Goal: Task Accomplishment & Management: Manage account settings

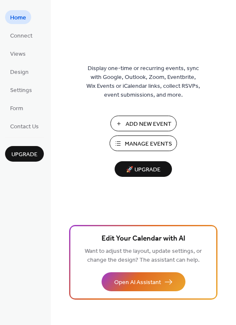
click at [150, 141] on span "Manage Events" at bounding box center [148, 144] width 47 height 9
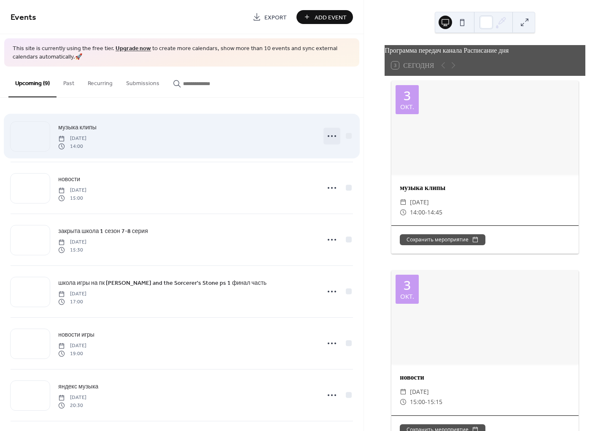
click at [330, 134] on icon at bounding box center [331, 135] width 13 height 13
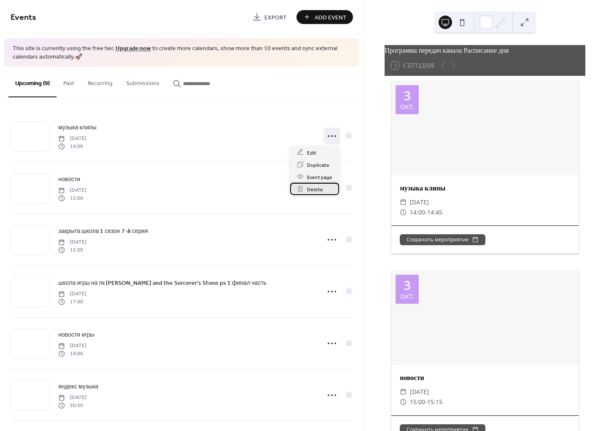
click at [313, 185] on span "Delete" at bounding box center [315, 189] width 16 height 9
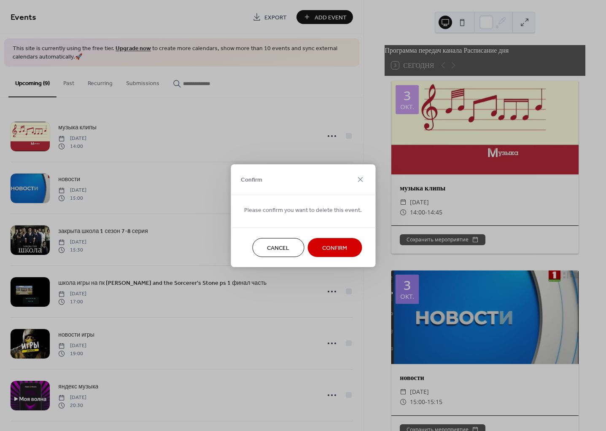
click at [325, 239] on button "Confirm" at bounding box center [334, 247] width 54 height 19
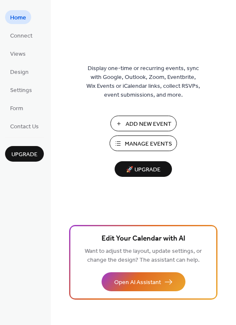
click at [125, 140] on span "Manage Events" at bounding box center [148, 144] width 47 height 9
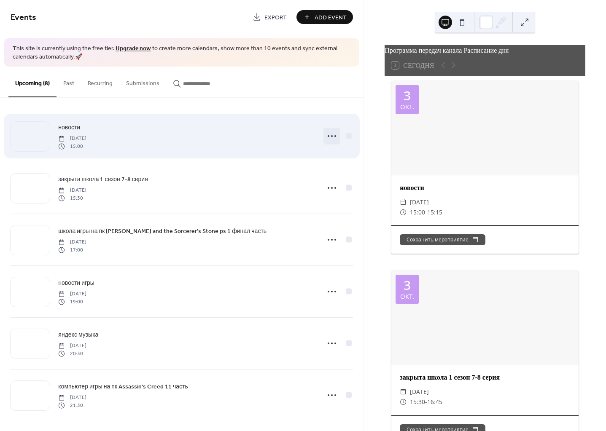
click at [326, 138] on icon at bounding box center [331, 135] width 13 height 13
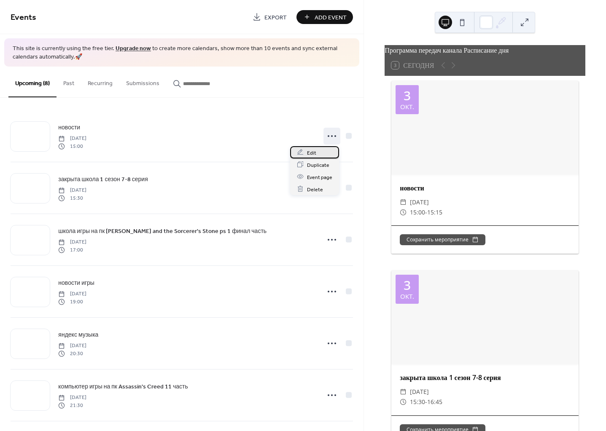
click at [332, 151] on div "Edit" at bounding box center [314, 152] width 49 height 12
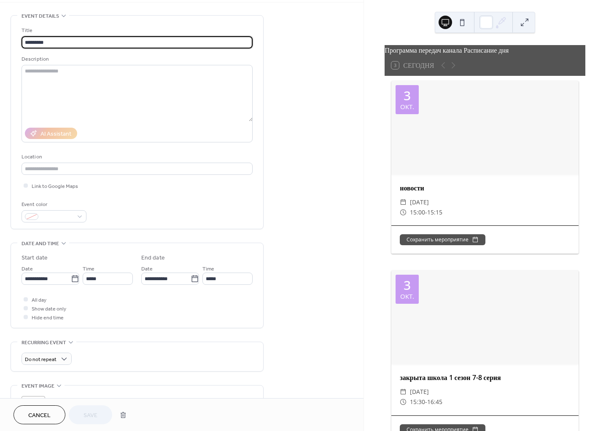
scroll to position [53, 0]
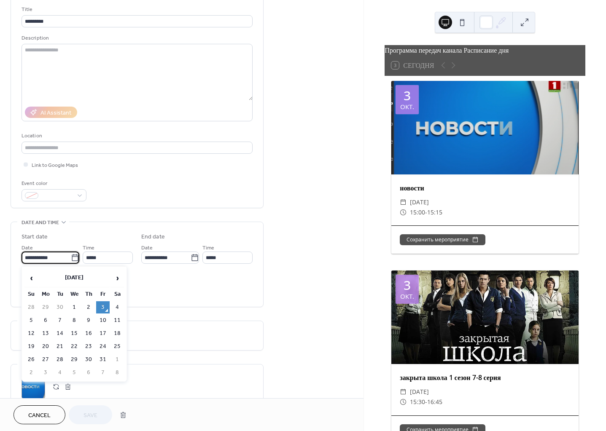
click at [39, 262] on input "**********" at bounding box center [46, 258] width 49 height 12
click at [116, 307] on td "4" at bounding box center [116, 307] width 13 height 12
type input "**********"
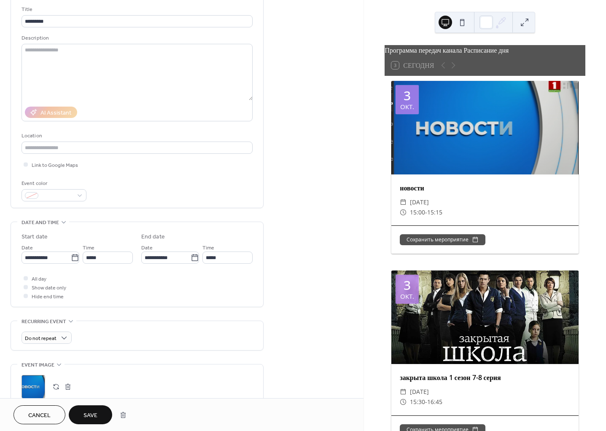
click at [91, 413] on span "Save" at bounding box center [90, 416] width 14 height 9
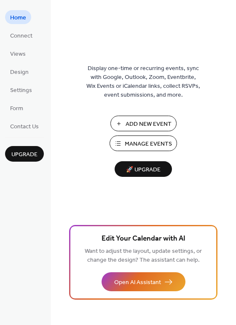
click at [148, 140] on span "Manage Events" at bounding box center [148, 144] width 47 height 9
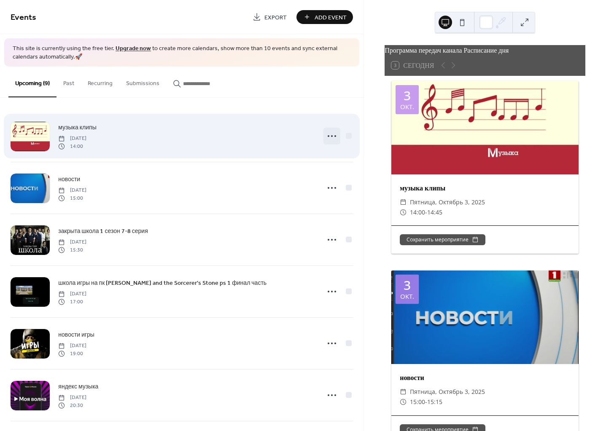
click at [334, 134] on icon at bounding box center [331, 135] width 13 height 13
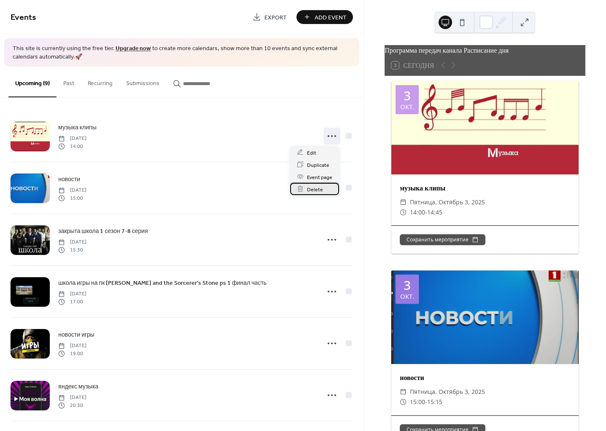
click at [319, 187] on span "Delete" at bounding box center [315, 189] width 16 height 9
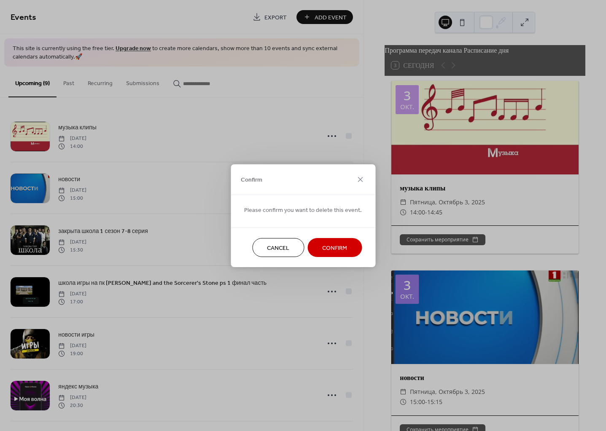
click at [326, 245] on span "Confirm" at bounding box center [334, 248] width 25 height 9
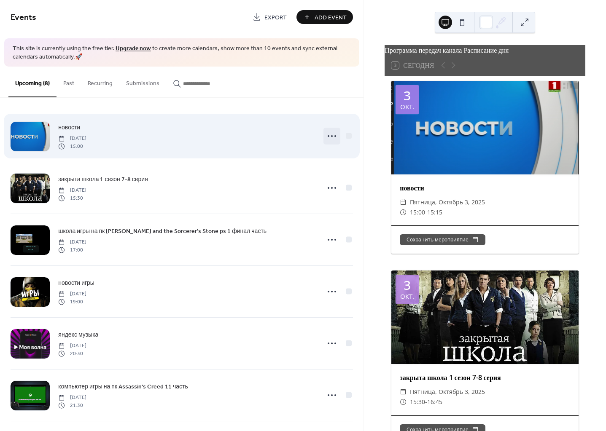
click at [326, 138] on icon at bounding box center [331, 135] width 13 height 13
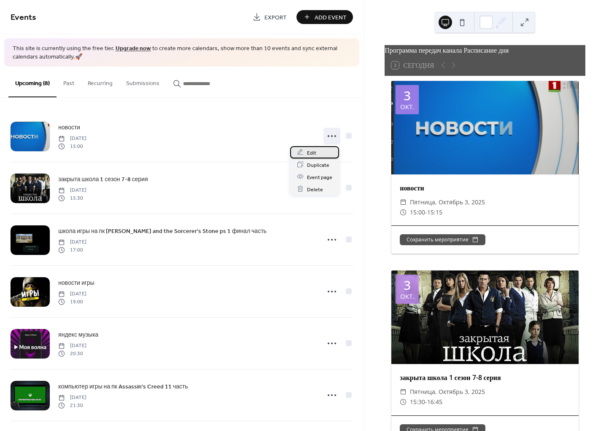
click at [323, 151] on div "Edit" at bounding box center [314, 152] width 49 height 12
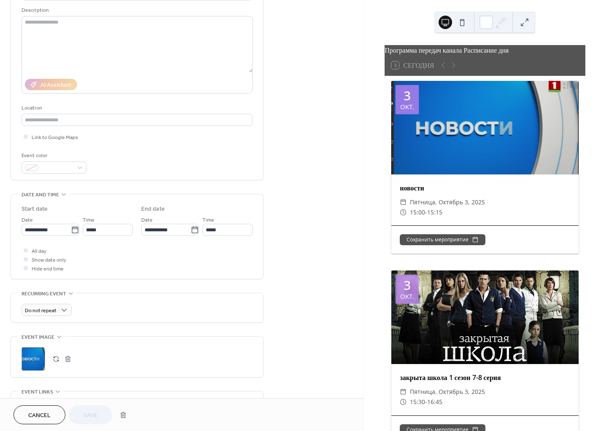
scroll to position [105, 0]
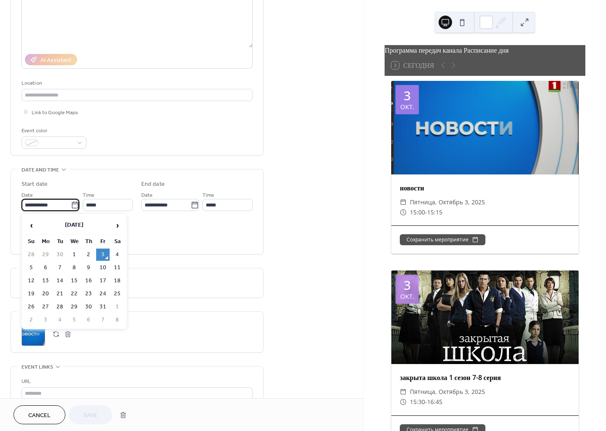
click at [36, 206] on input "**********" at bounding box center [46, 205] width 49 height 12
click at [114, 257] on td "4" at bounding box center [116, 255] width 13 height 12
type input "**********"
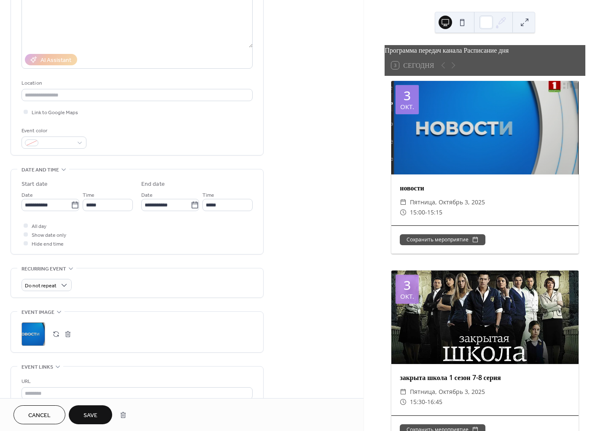
click at [98, 412] on button "Save" at bounding box center [90, 415] width 43 height 19
